Goal: Navigation & Orientation: Find specific page/section

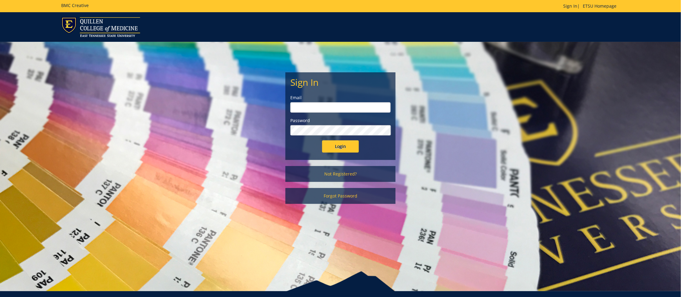
type input "sluderp@etsu.edu"
click at [350, 146] on input "Login" at bounding box center [340, 147] width 37 height 12
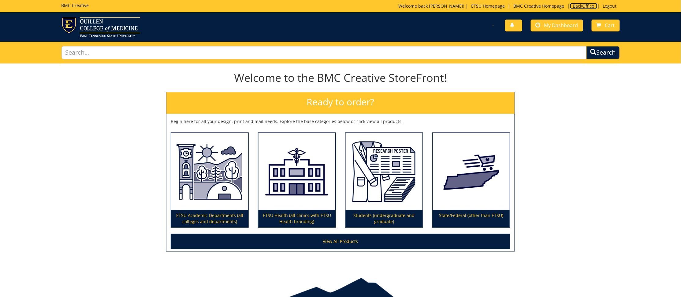
click at [574, 5] on link "BackOffice" at bounding box center [584, 6] width 28 height 6
